Goal: Task Accomplishment & Management: Use online tool/utility

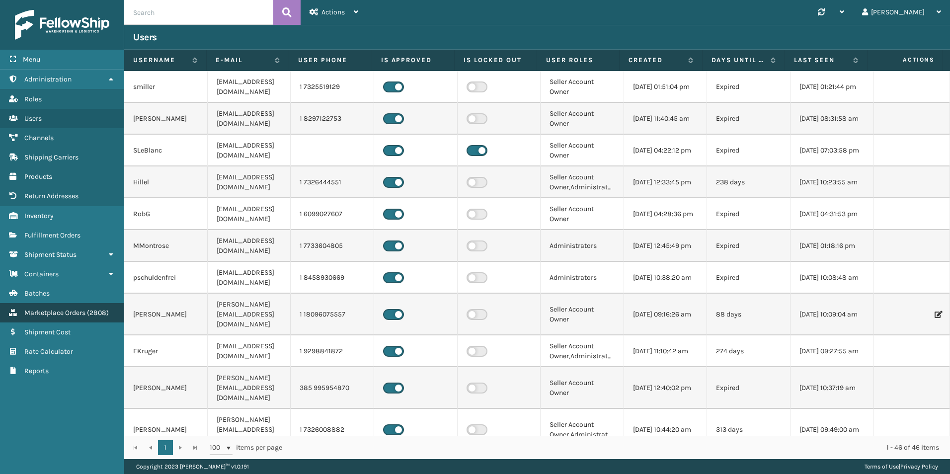
click at [66, 319] on link "Marketplace Orders ( 2808 )" at bounding box center [62, 312] width 124 height 19
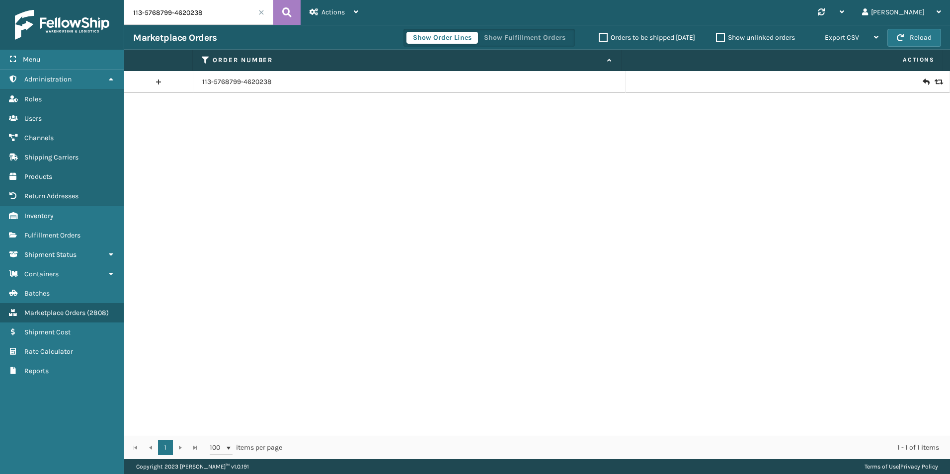
click at [179, 19] on input "113-5768799-4620238" at bounding box center [198, 12] width 149 height 25
paste input "4-8522465-588825"
type input "114-8522465-5888258"
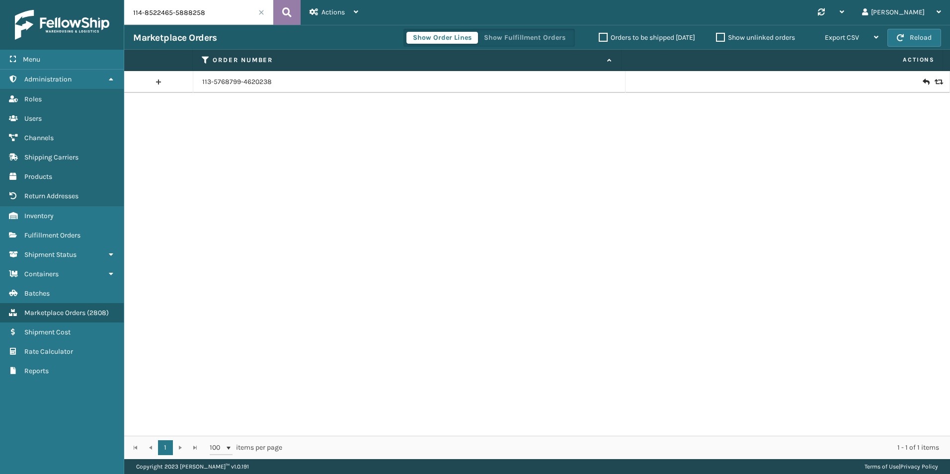
click at [289, 8] on icon at bounding box center [286, 12] width 9 height 15
click at [923, 81] on icon at bounding box center [926, 82] width 6 height 10
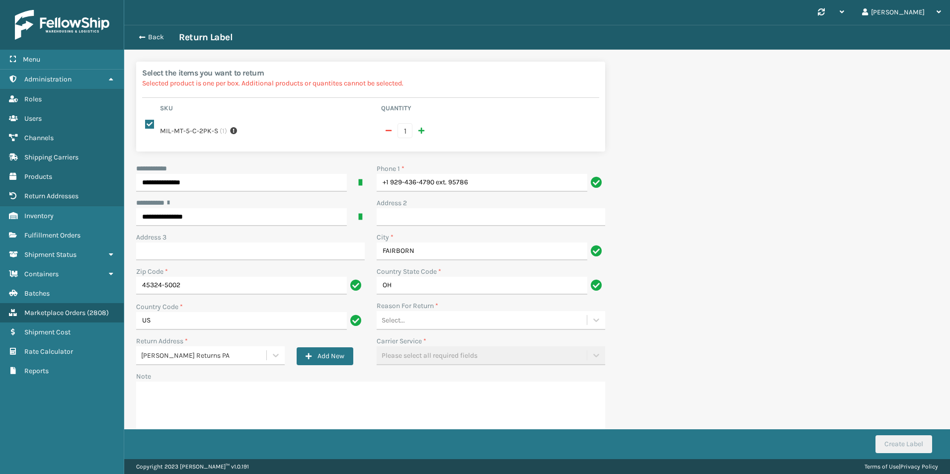
click at [431, 312] on div "Select..." at bounding box center [482, 320] width 210 height 16
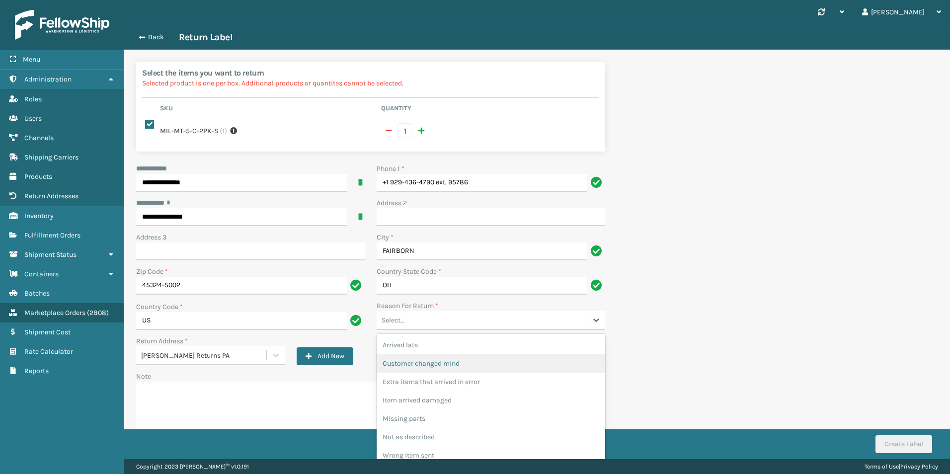
click at [421, 357] on div "Customer changed mind" at bounding box center [491, 363] width 229 height 18
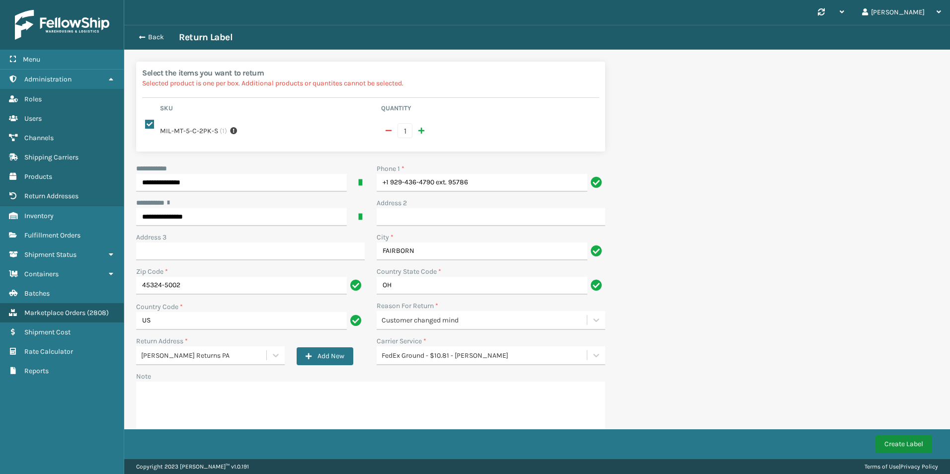
click at [915, 448] on button "Create Label" at bounding box center [904, 444] width 57 height 18
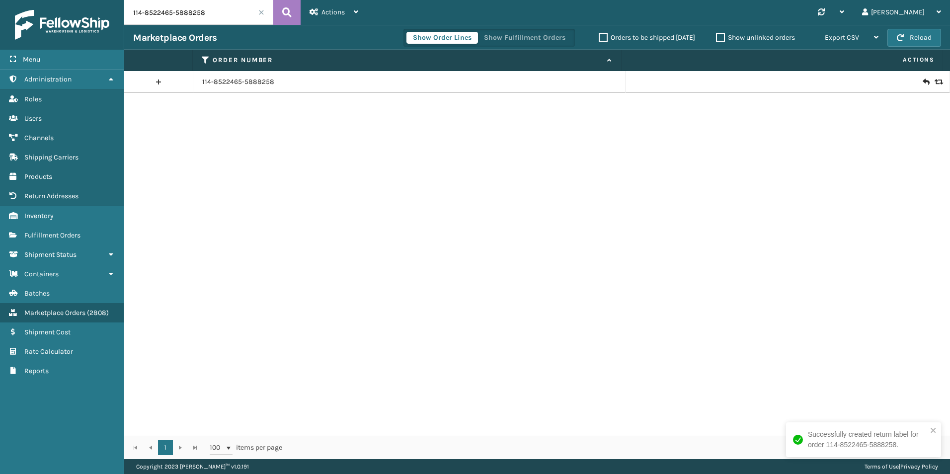
drag, startPoint x: 921, startPoint y: 79, endPoint x: 916, endPoint y: 81, distance: 5.2
click at [923, 79] on icon at bounding box center [926, 82] width 6 height 10
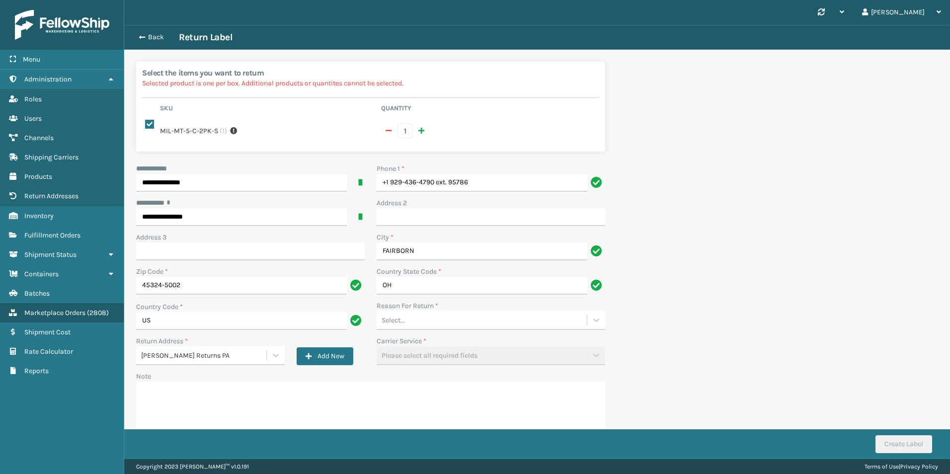
click at [487, 320] on div "Select..." at bounding box center [491, 320] width 229 height 19
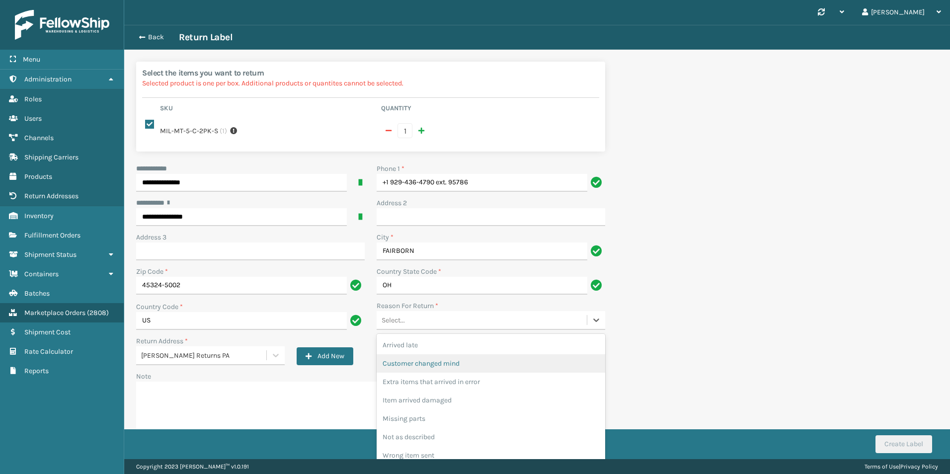
click at [467, 358] on div "Customer changed mind" at bounding box center [491, 363] width 229 height 18
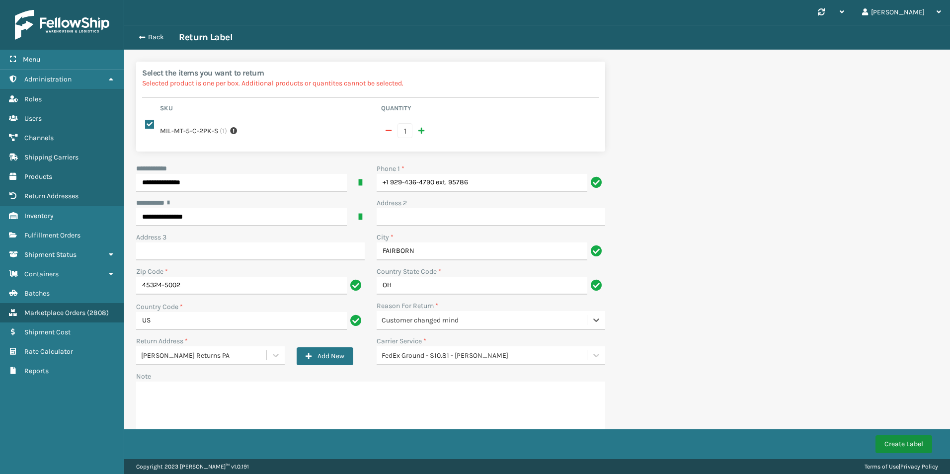
click at [894, 445] on button "Create Label" at bounding box center [904, 444] width 57 height 18
